Goal: Task Accomplishment & Management: Manage account settings

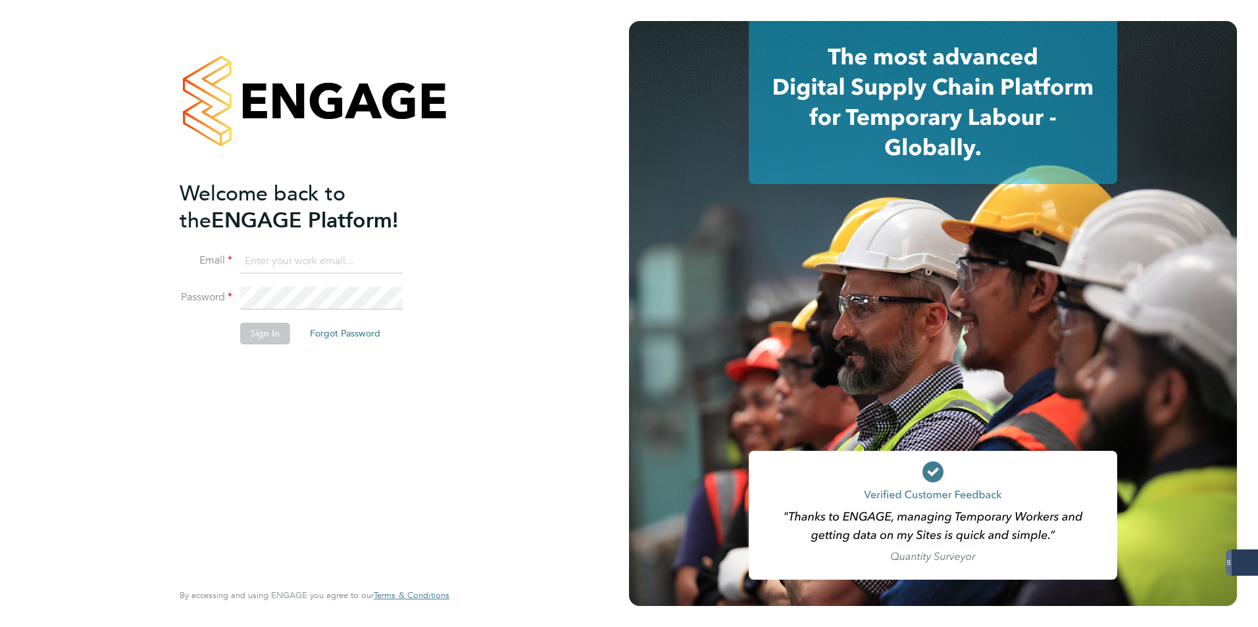
type input "[PERSON_NAME][EMAIL_ADDRESS][PERSON_NAME][DOMAIN_NAME]"
click at [269, 333] on button "Sign In" at bounding box center [265, 333] width 50 height 21
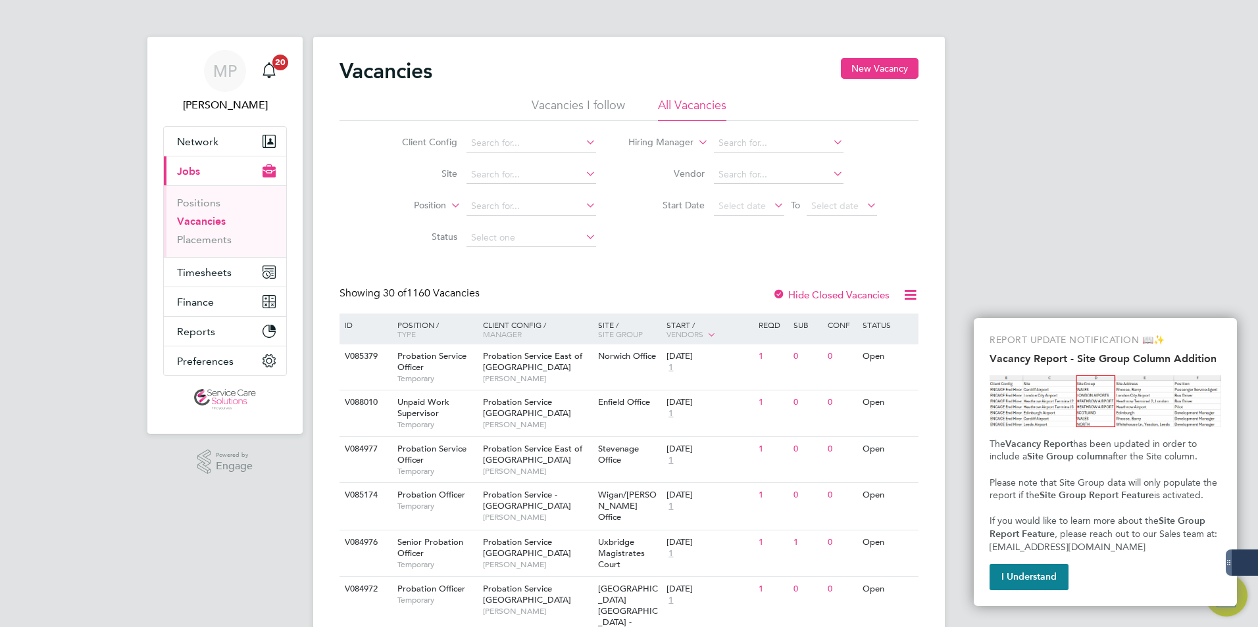
click at [1005, 570] on button "I Understand" at bounding box center [1028, 577] width 79 height 26
